Goal: Transaction & Acquisition: Purchase product/service

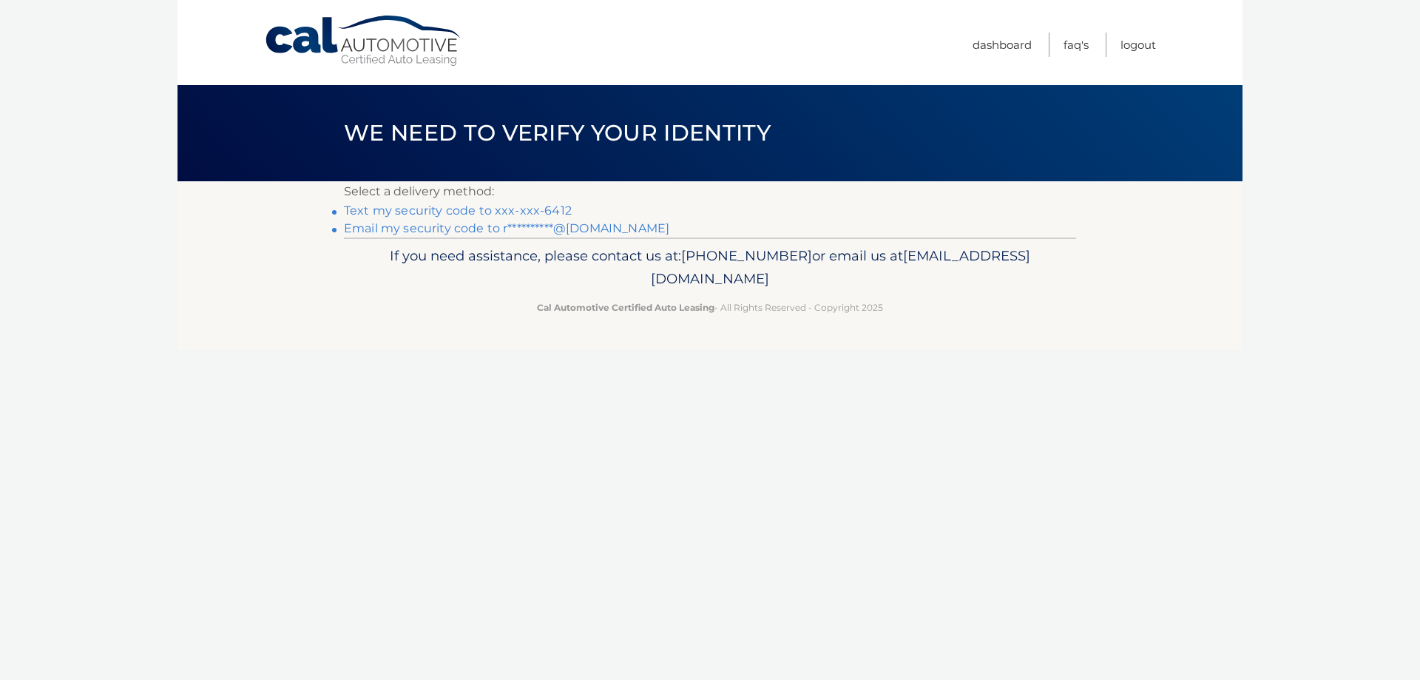
click at [419, 207] on link "Text my security code to xxx-xxx-6412" at bounding box center [458, 210] width 228 height 14
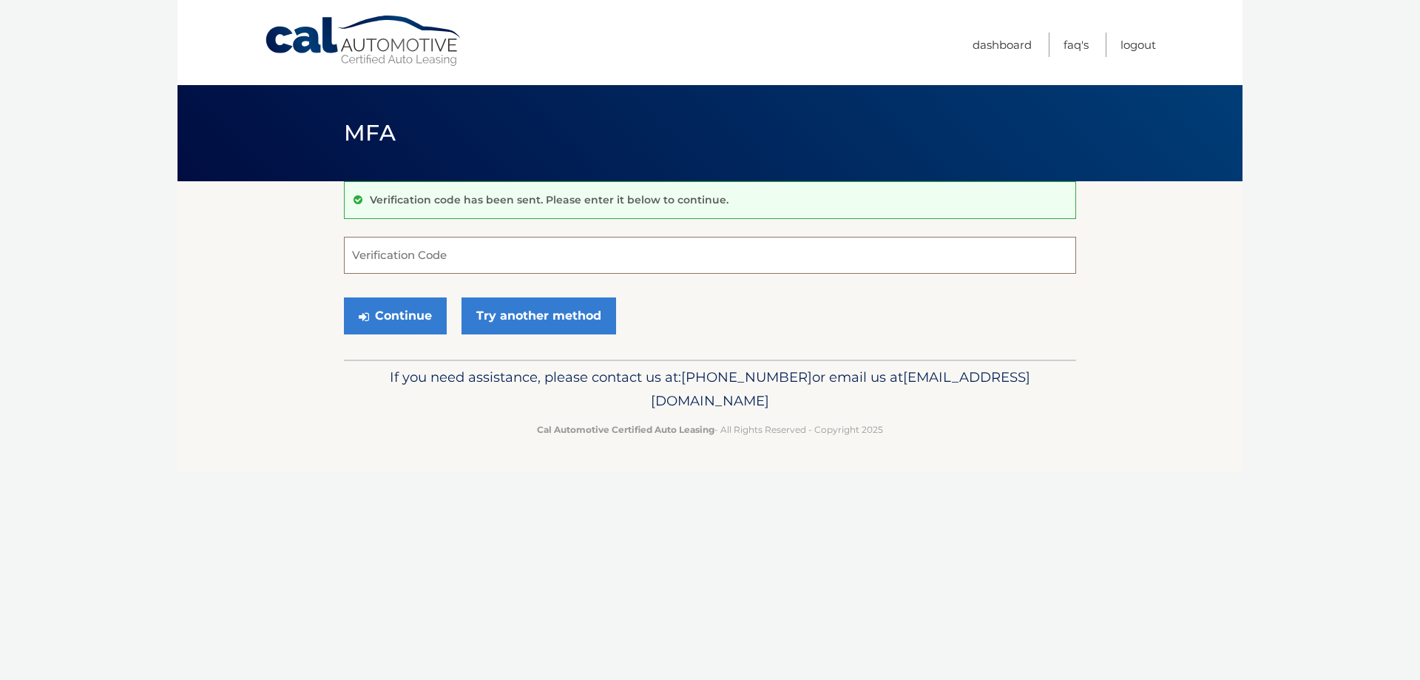
click at [441, 266] on input "Verification Code" at bounding box center [710, 255] width 732 height 37
type input "873543"
click at [352, 325] on button "Continue" at bounding box center [395, 315] width 103 height 37
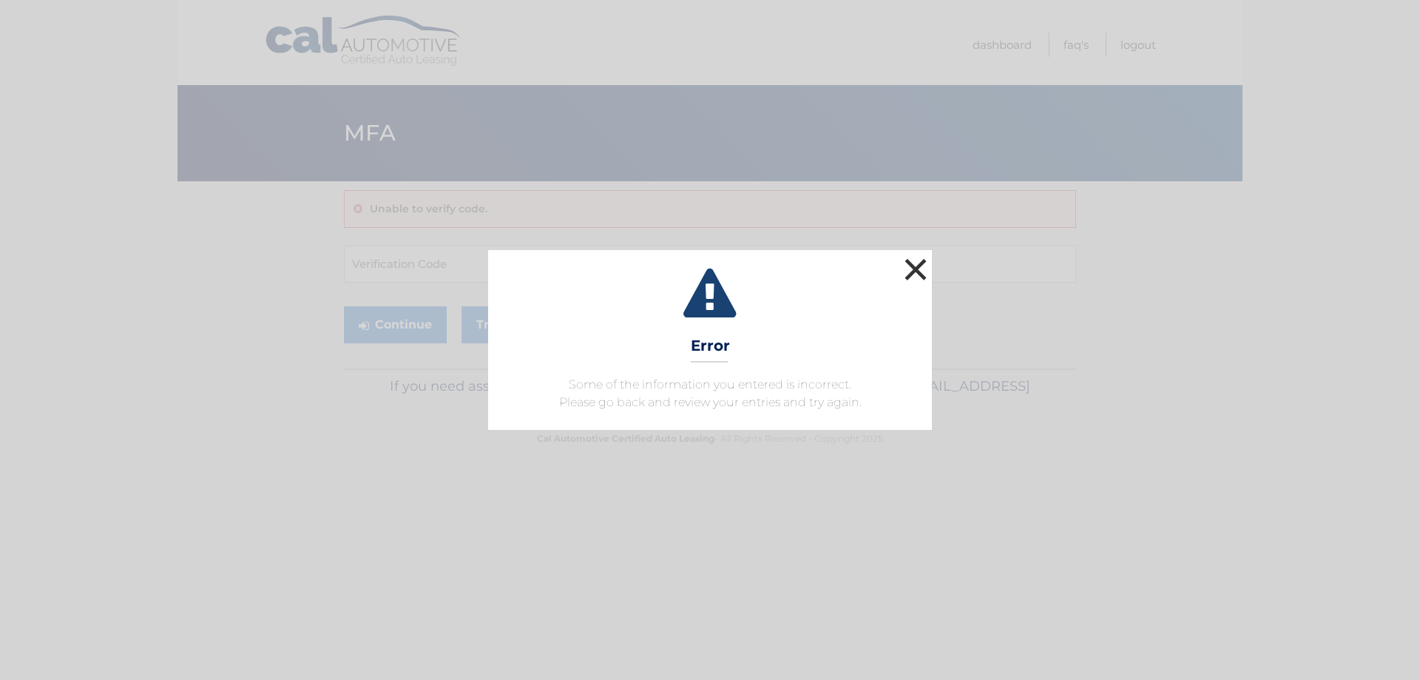
click at [919, 268] on button "×" at bounding box center [916, 269] width 30 height 30
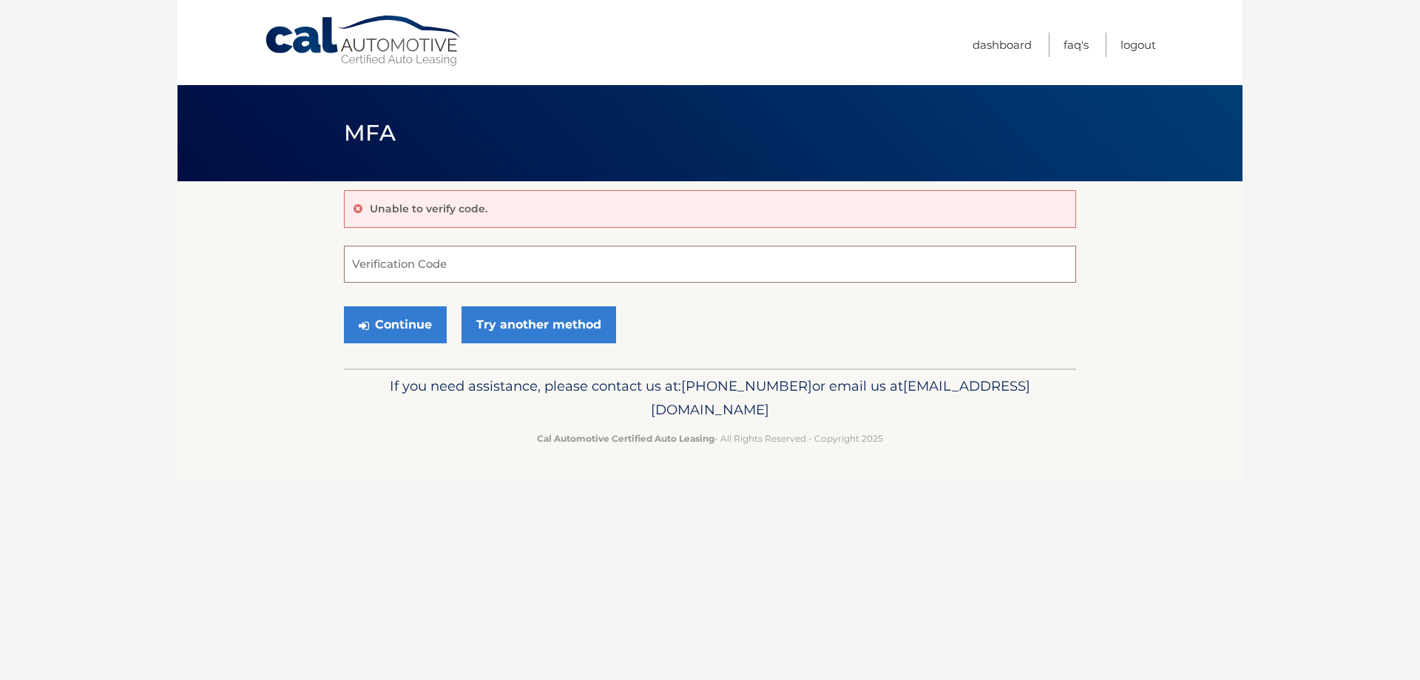
click at [402, 263] on input "Verification Code" at bounding box center [710, 264] width 732 height 37
click at [416, 266] on input "Verification Code" at bounding box center [710, 264] width 732 height 37
click at [419, 259] on input "Verification Code" at bounding box center [710, 264] width 732 height 37
type input "873543"
click at [344, 306] on button "Continue" at bounding box center [395, 324] width 103 height 37
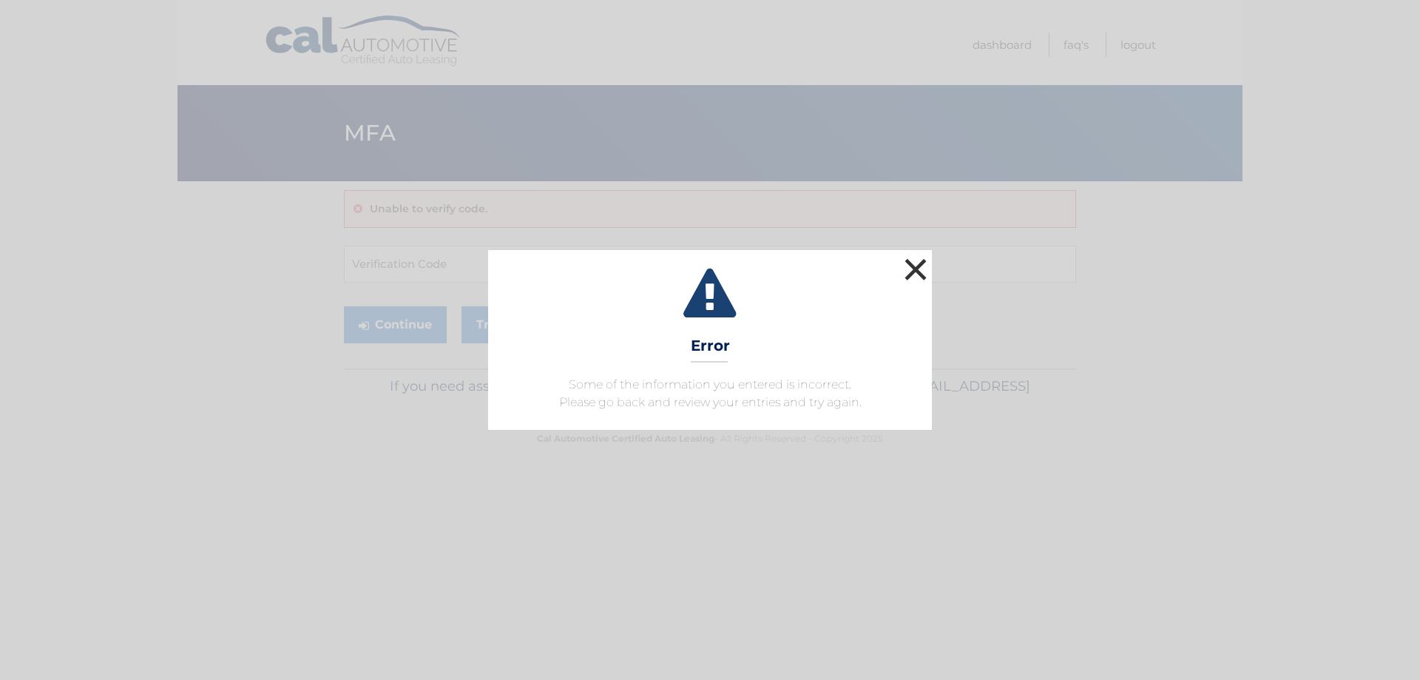
click at [921, 271] on button "×" at bounding box center [916, 269] width 30 height 30
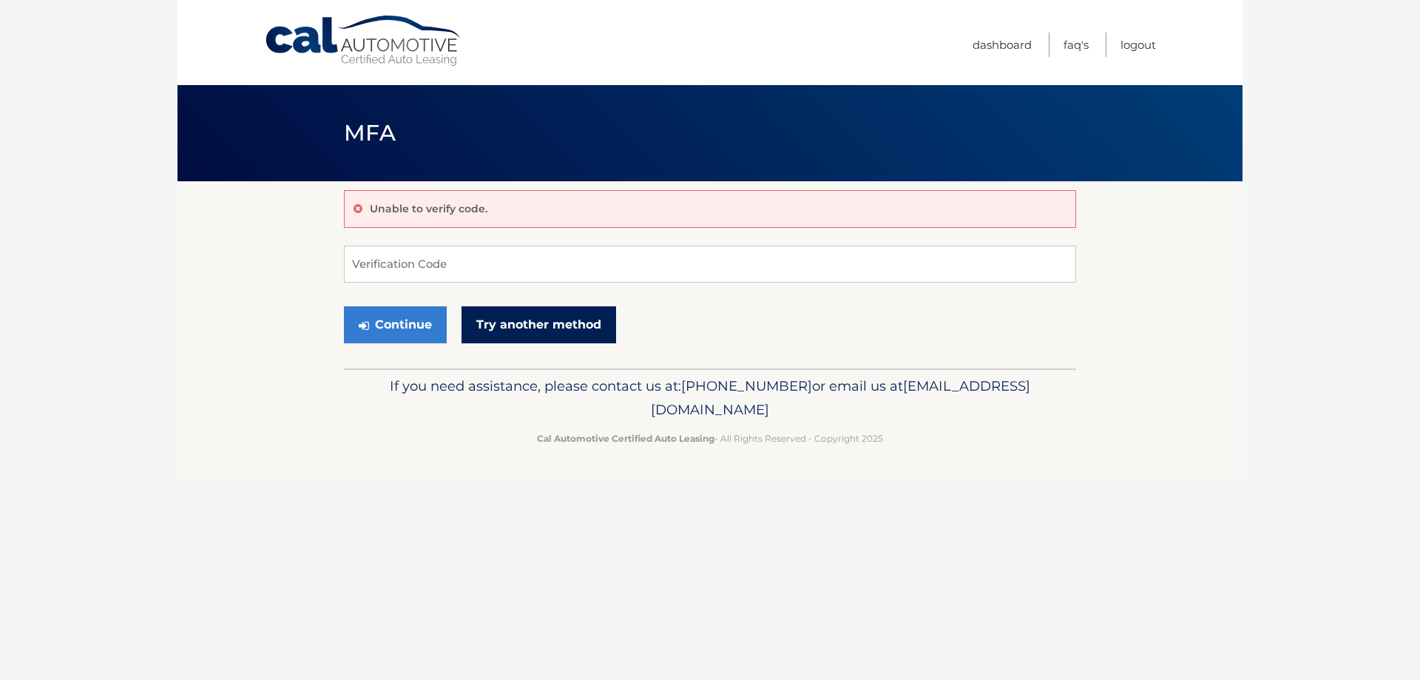
click at [508, 321] on link "Try another method" at bounding box center [539, 324] width 155 height 37
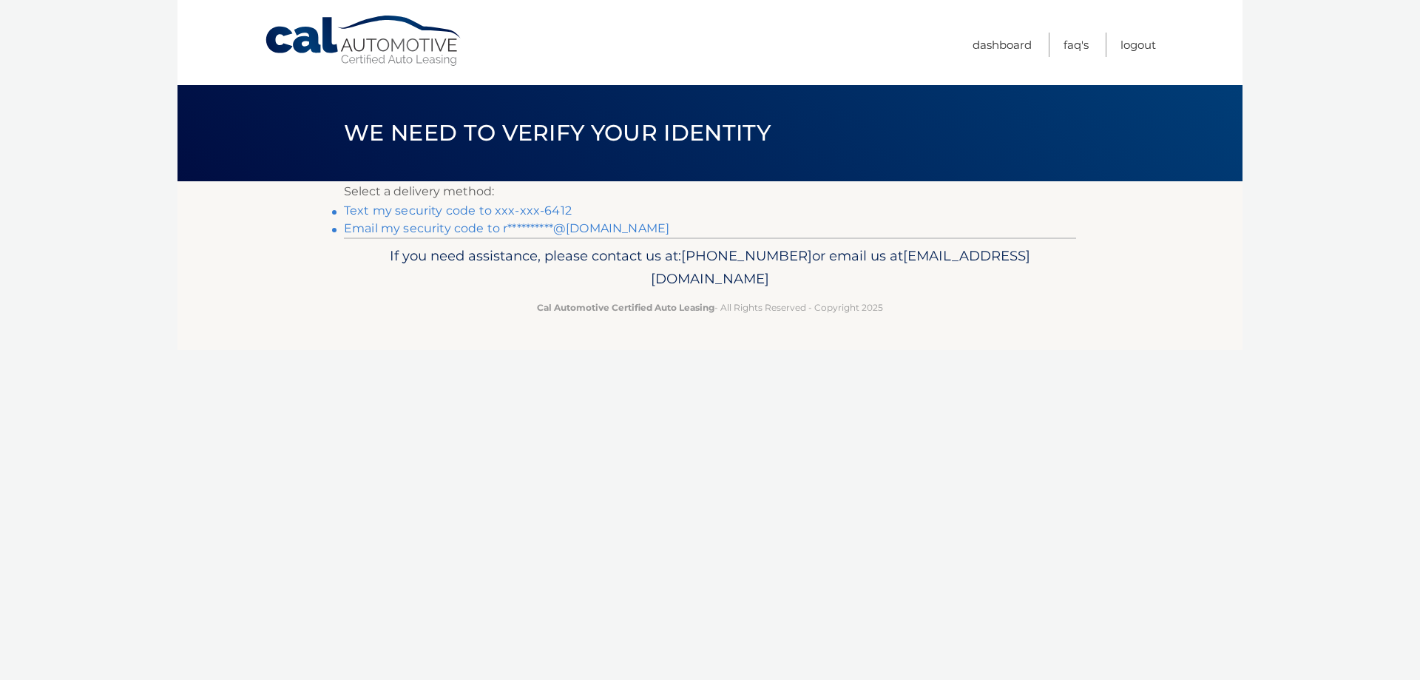
click at [448, 206] on link "Text my security code to xxx-xxx-6412" at bounding box center [458, 210] width 228 height 14
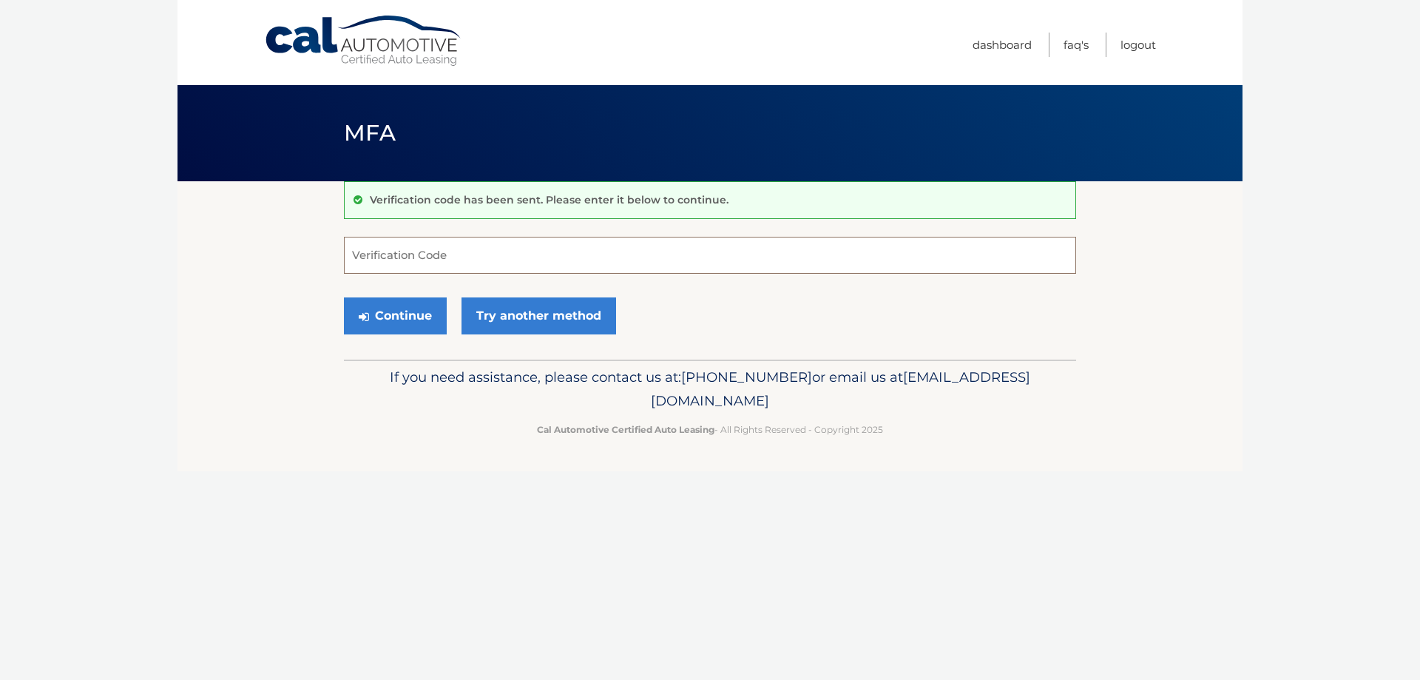
click at [429, 247] on input "Verification Code" at bounding box center [710, 255] width 732 height 37
click at [425, 250] on input "Verification Code" at bounding box center [710, 255] width 732 height 37
type input "896956"
click at [399, 317] on button "Continue" at bounding box center [395, 315] width 103 height 37
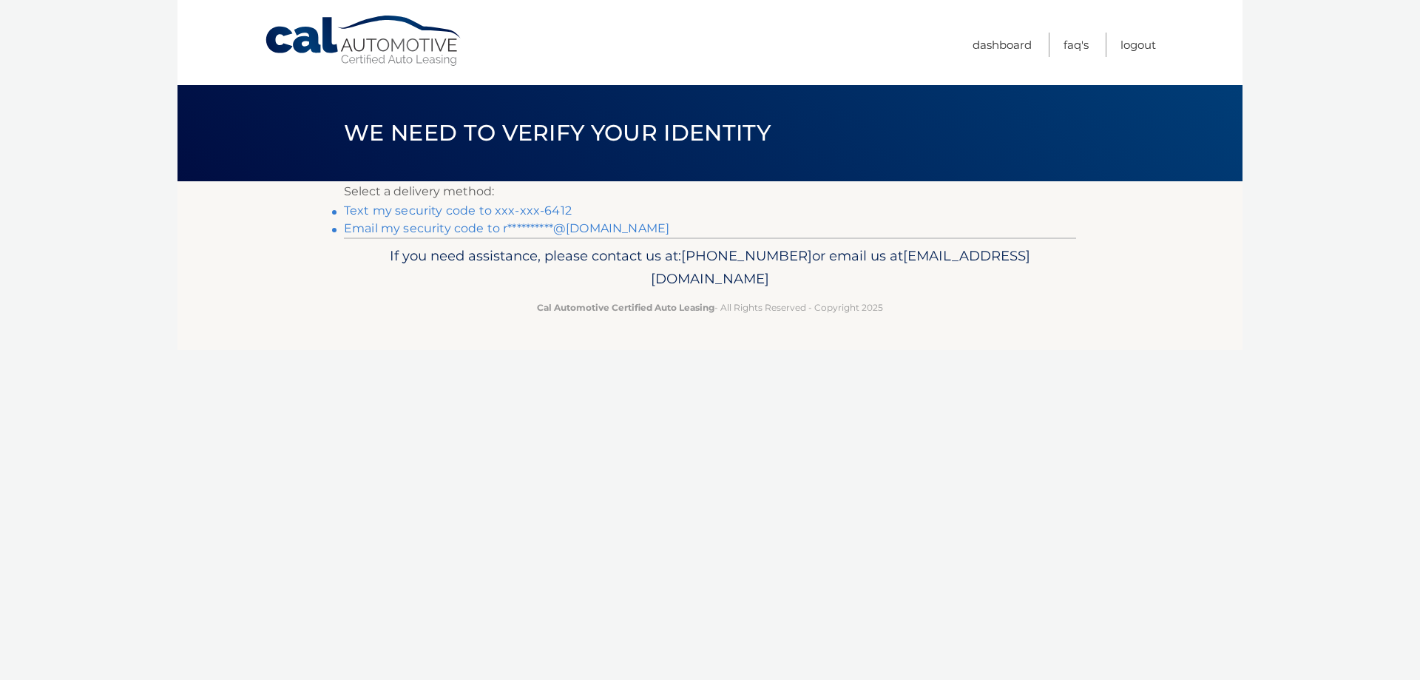
click at [414, 212] on link "Text my security code to xxx-xxx-6412" at bounding box center [458, 210] width 228 height 14
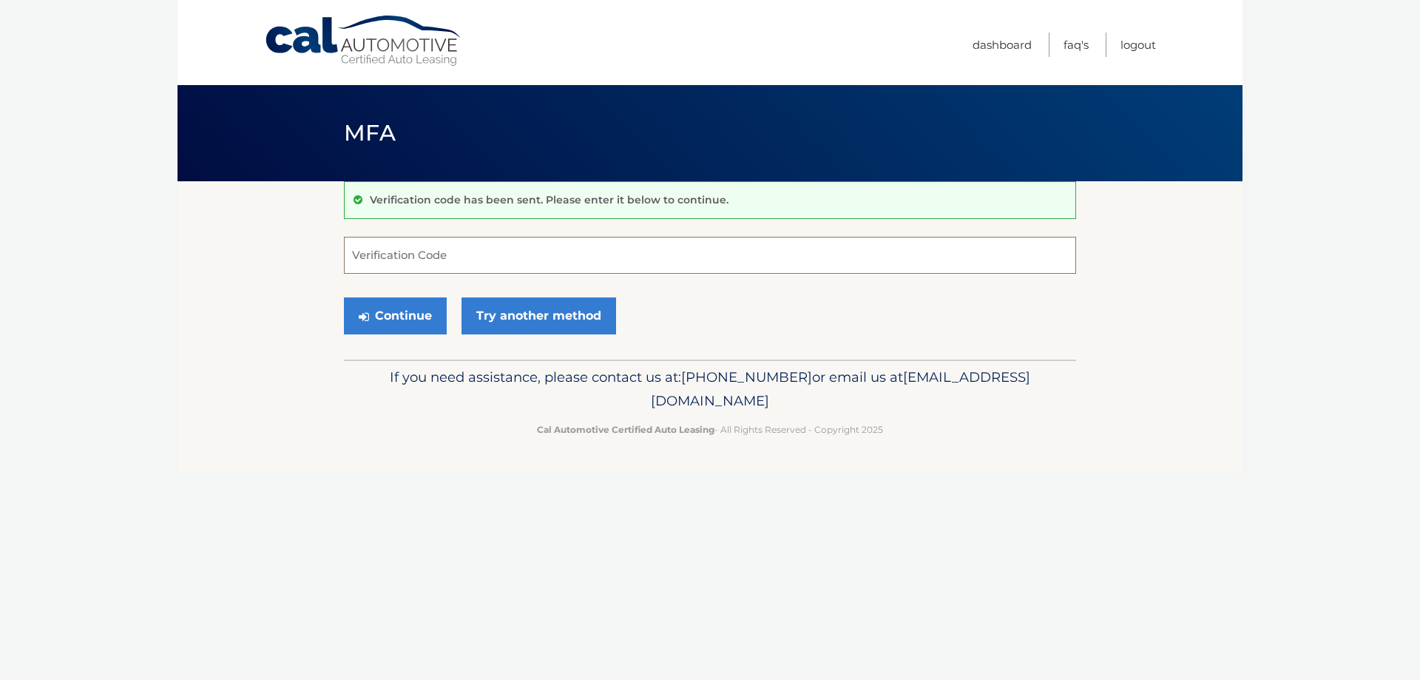
click at [412, 252] on input "Verification Code" at bounding box center [710, 255] width 732 height 37
type input "021673"
click at [389, 311] on button "Continue" at bounding box center [395, 315] width 103 height 37
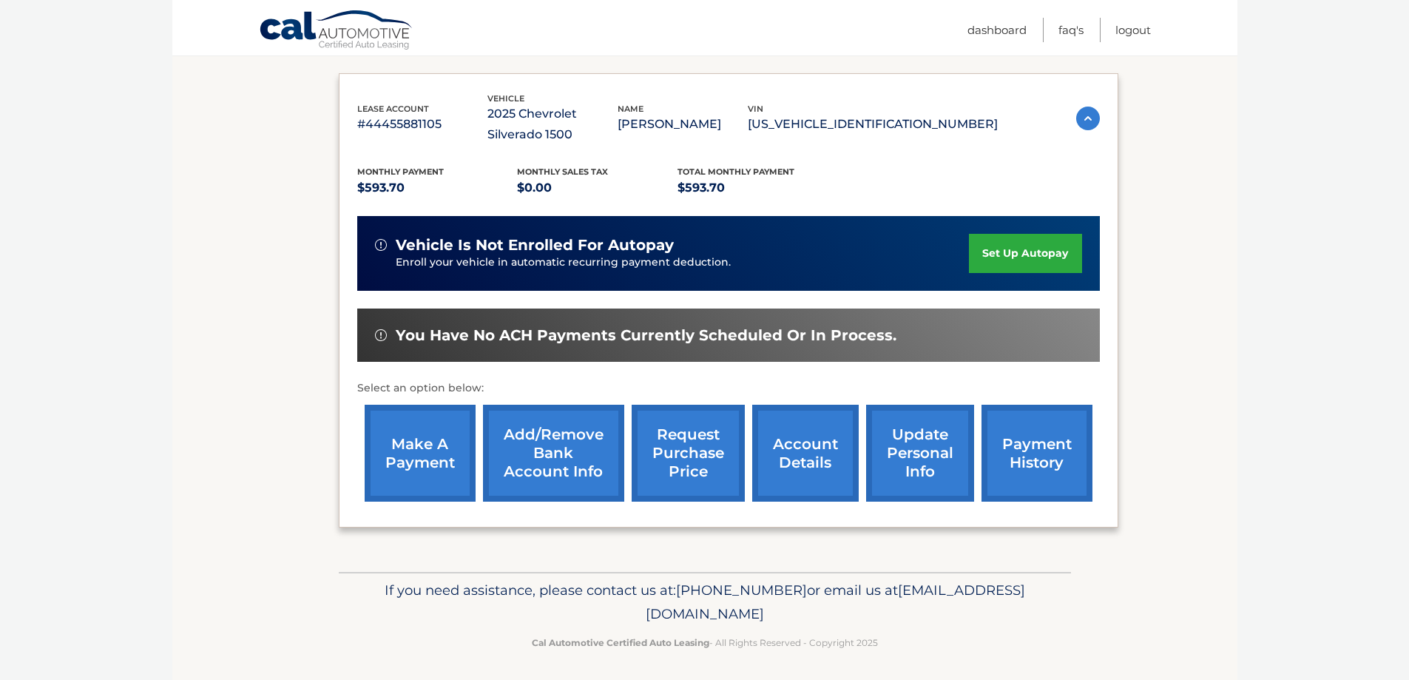
scroll to position [237, 0]
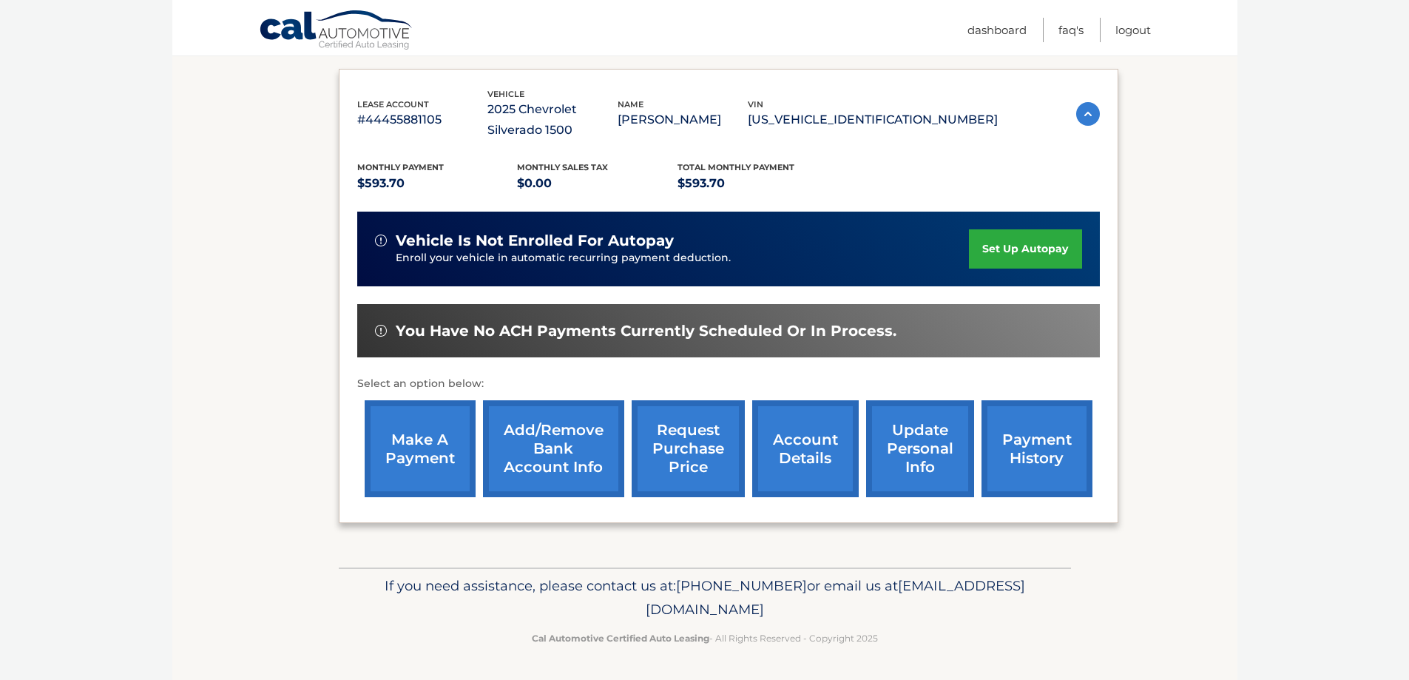
click at [422, 444] on link "make a payment" at bounding box center [420, 448] width 111 height 97
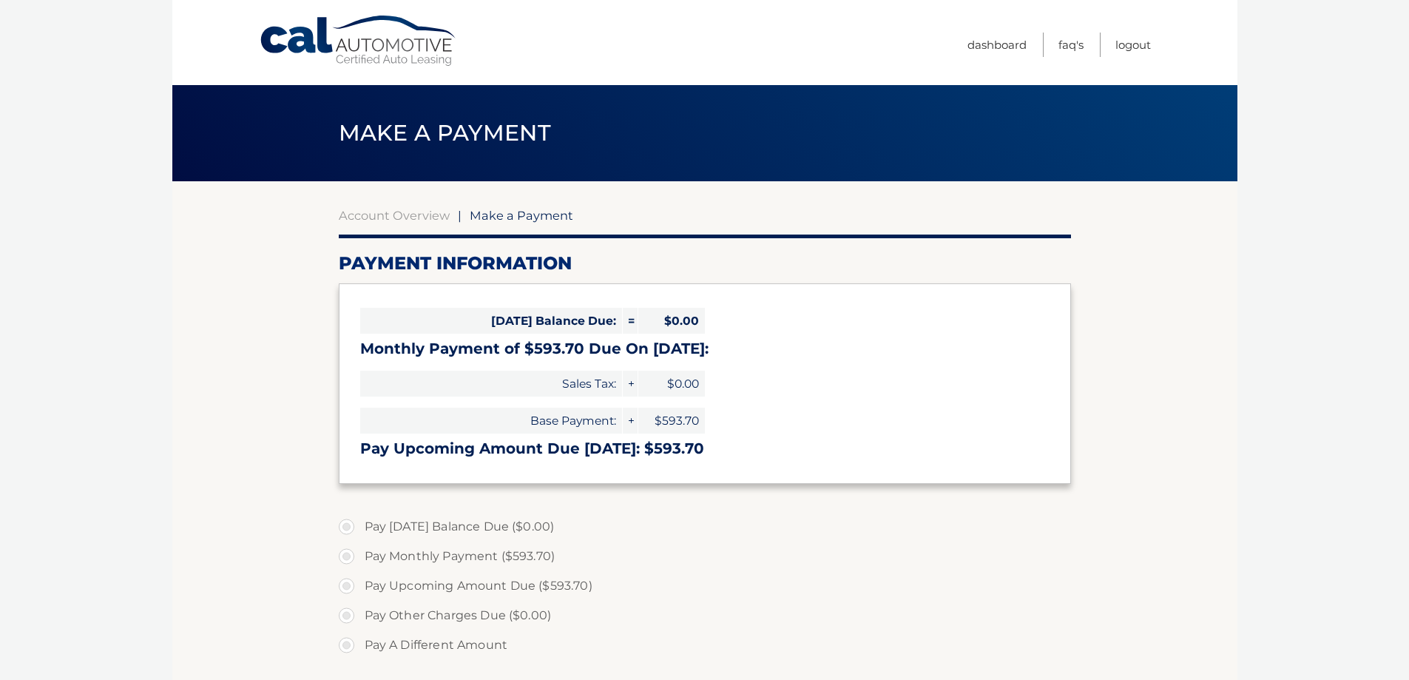
select select "Yjk3M2U2ZGYtOGVlYS00Mzg0LWI4OTQtYjc4MDZjYjdlYmU5"
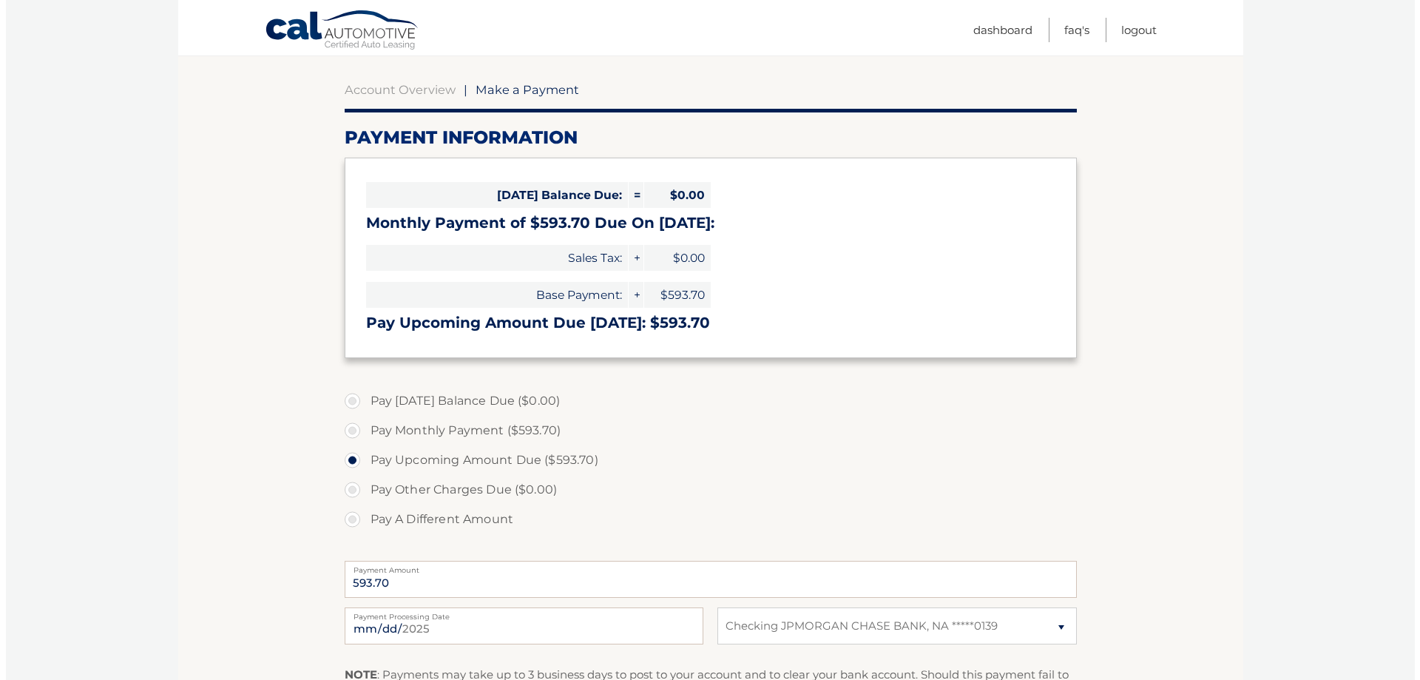
scroll to position [370, 0]
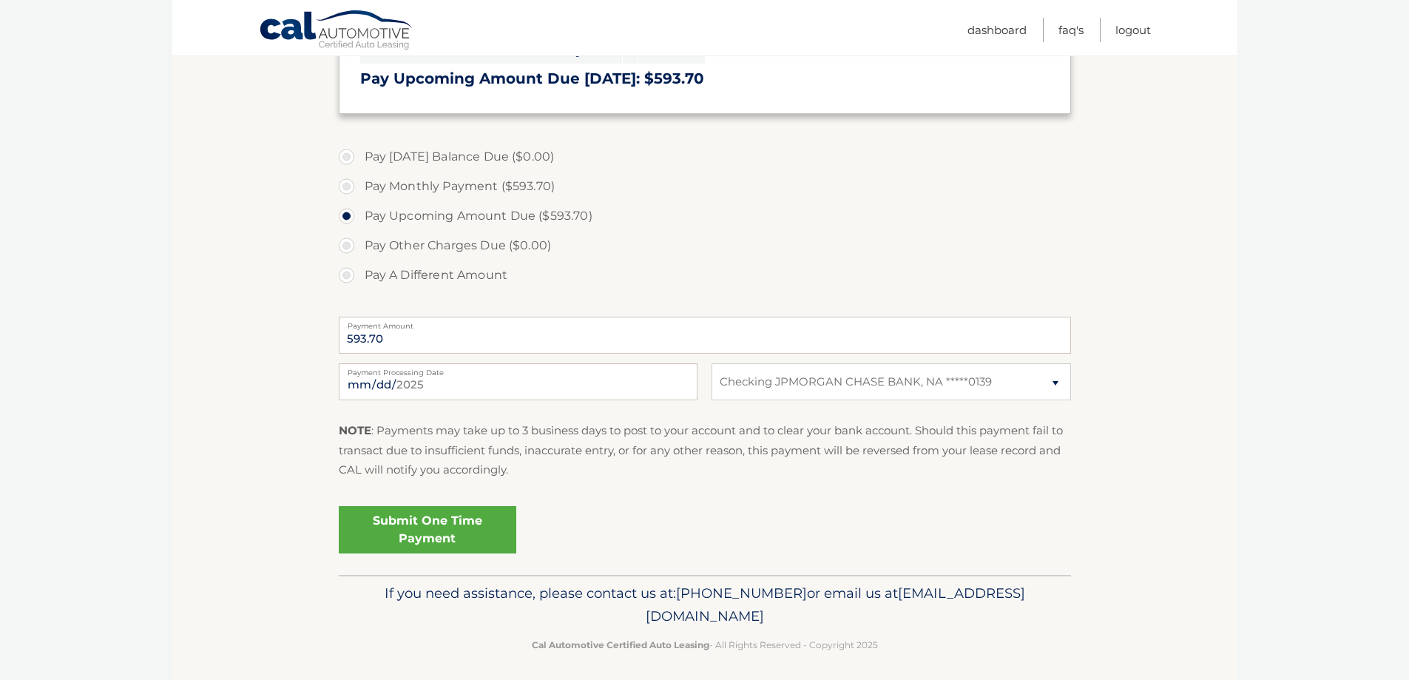
click at [440, 532] on link "Submit One Time Payment" at bounding box center [428, 529] width 178 height 47
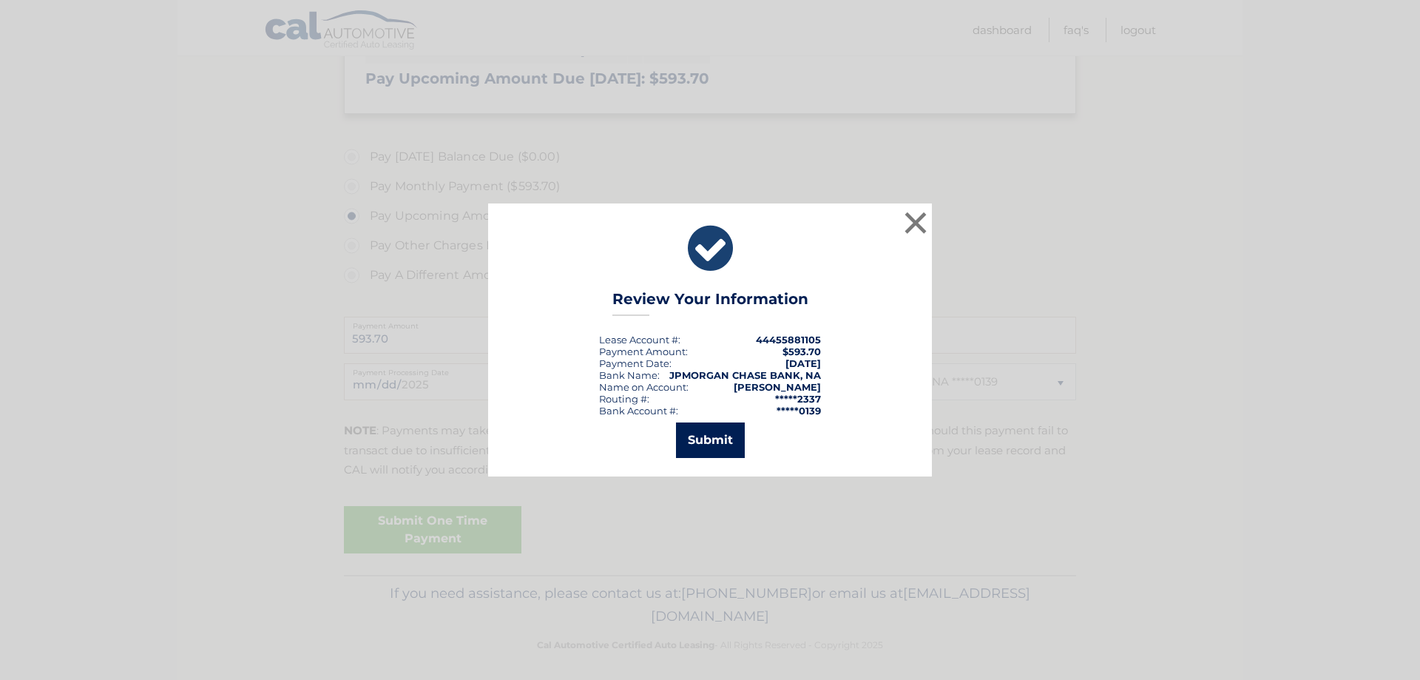
click at [707, 451] on button "Submit" at bounding box center [710, 440] width 69 height 36
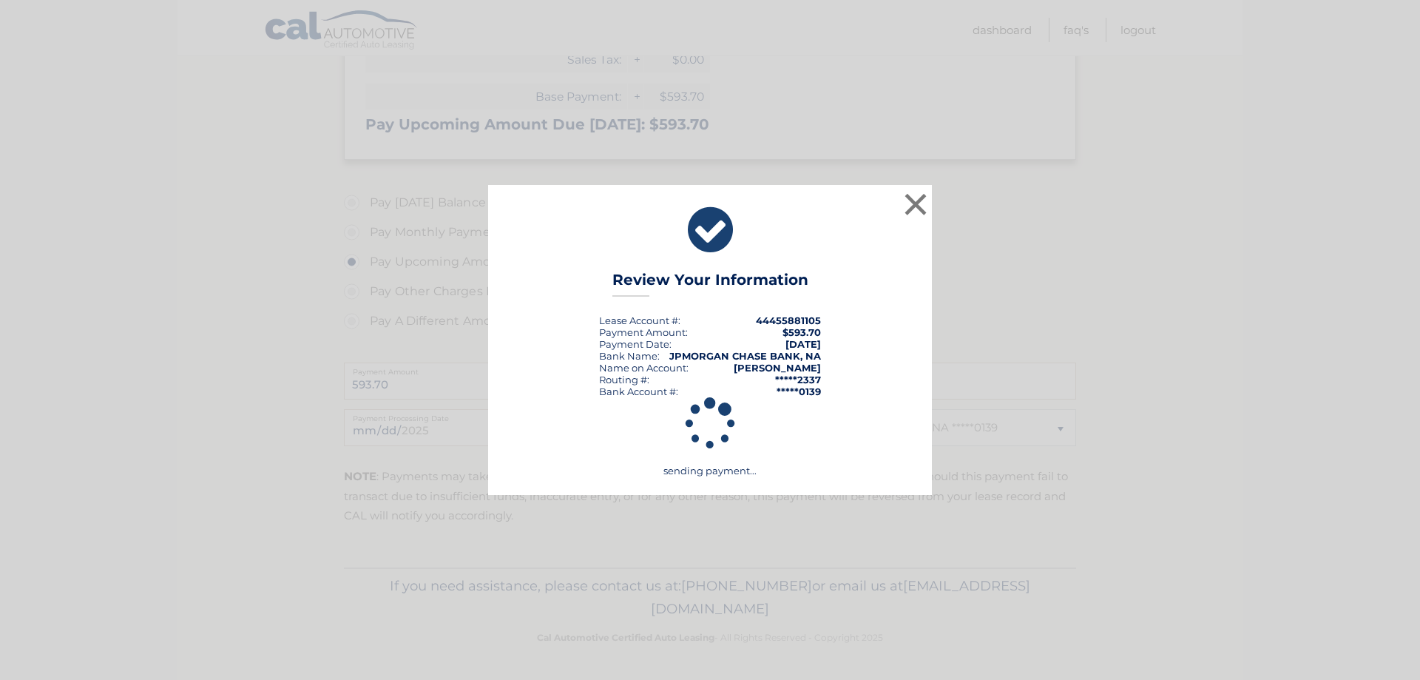
scroll to position [324, 0]
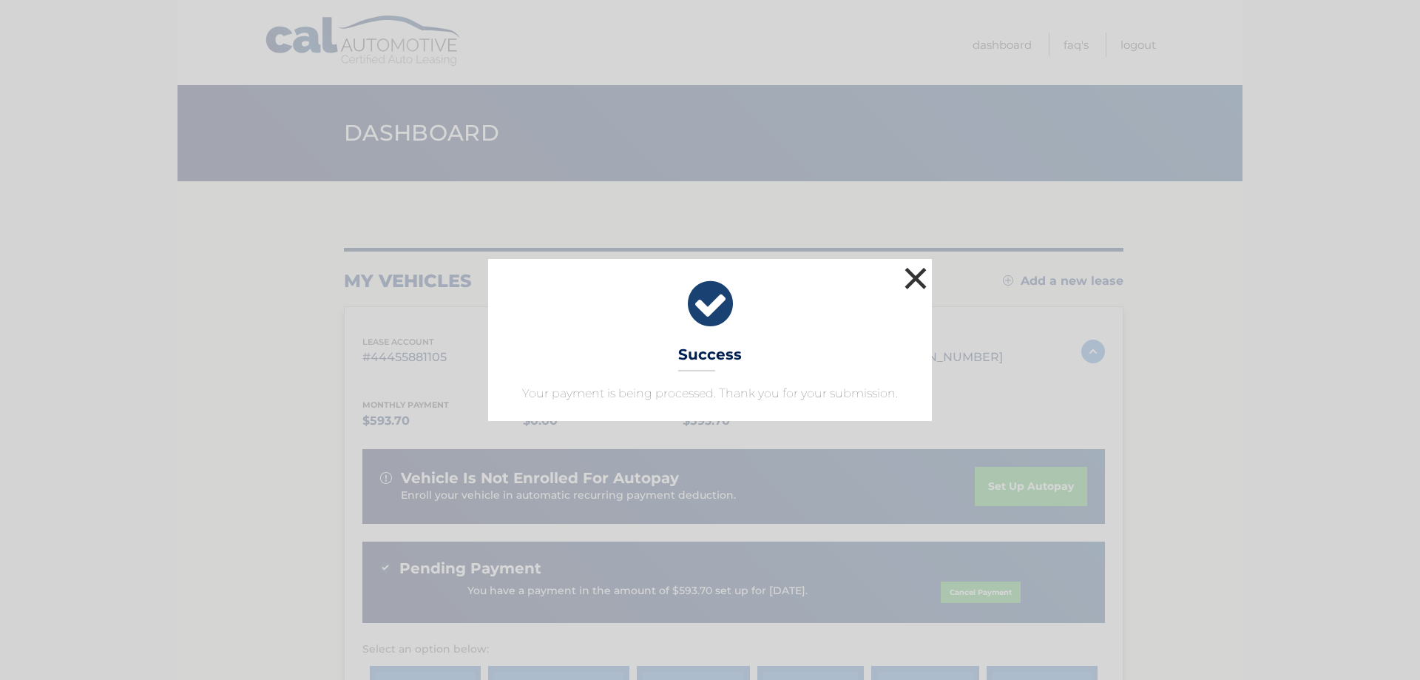
click at [917, 277] on button "×" at bounding box center [916, 278] width 30 height 30
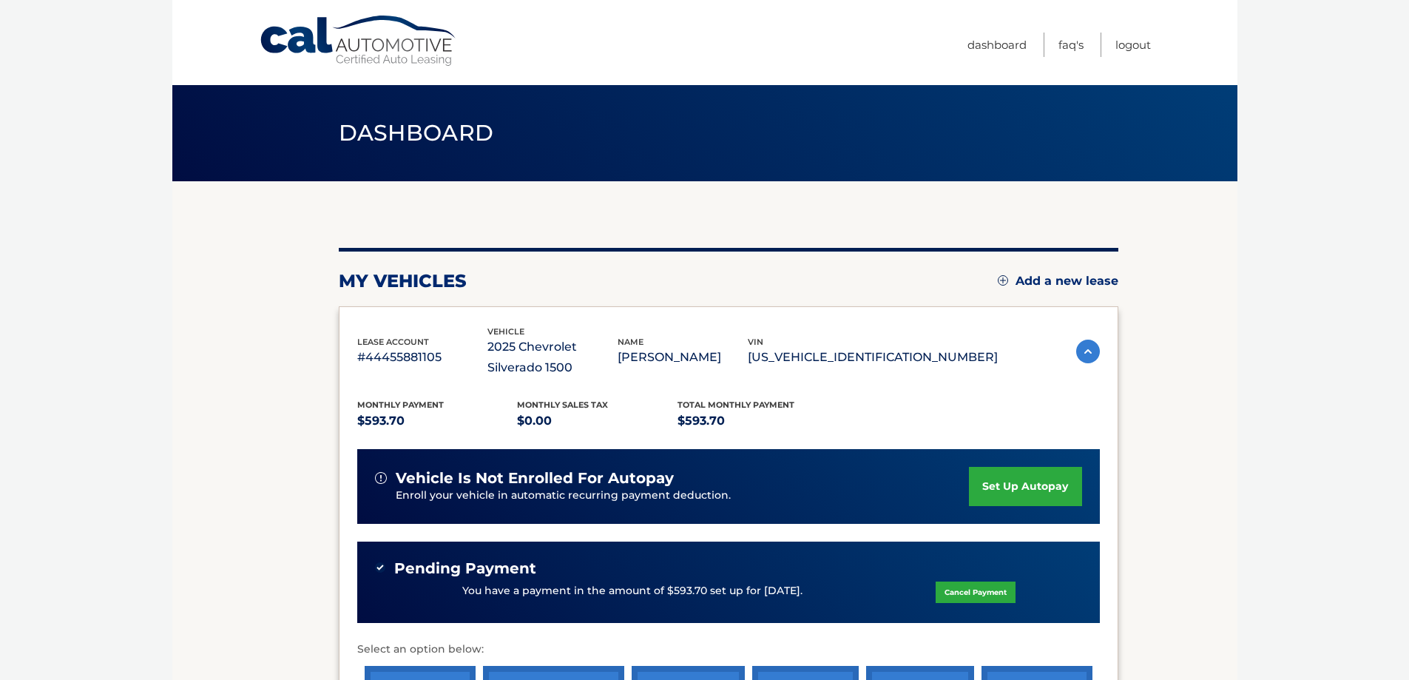
click at [223, 436] on section "my vehicles Add a new lease lease account #44455881105 vehicle 2025 Chevrolet S…" at bounding box center [704, 507] width 1065 height 652
click at [272, 315] on section "my vehicles Add a new lease lease account #44455881105 vehicle 2025 Chevrolet S…" at bounding box center [704, 507] width 1065 height 652
